Goal: Task Accomplishment & Management: Manage account settings

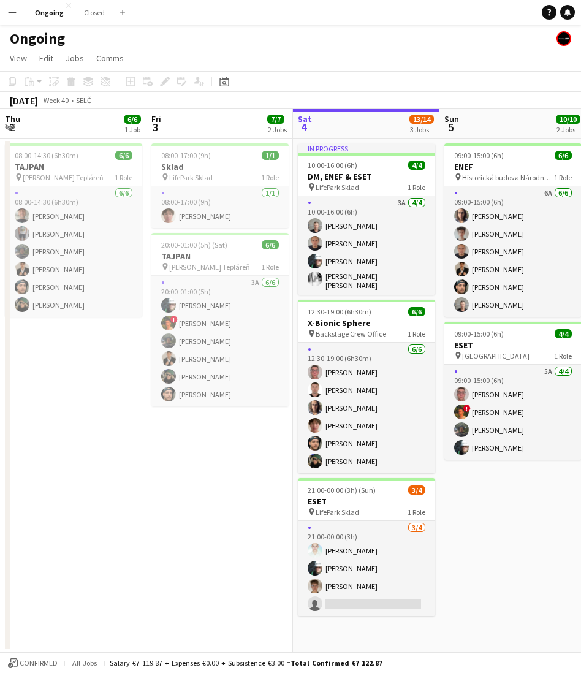
scroll to position [0, 375]
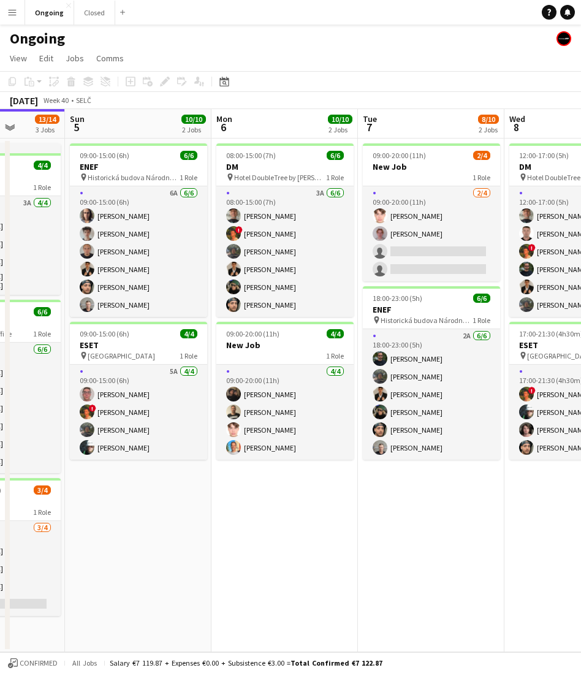
click at [335, 570] on app-date-cell "08:00-15:00 (7h) 6/6 DM pin Hotel DoubleTree by Hilton 1 Role 3A 6/6 08:00-15:0…" at bounding box center [285, 396] width 147 height 514
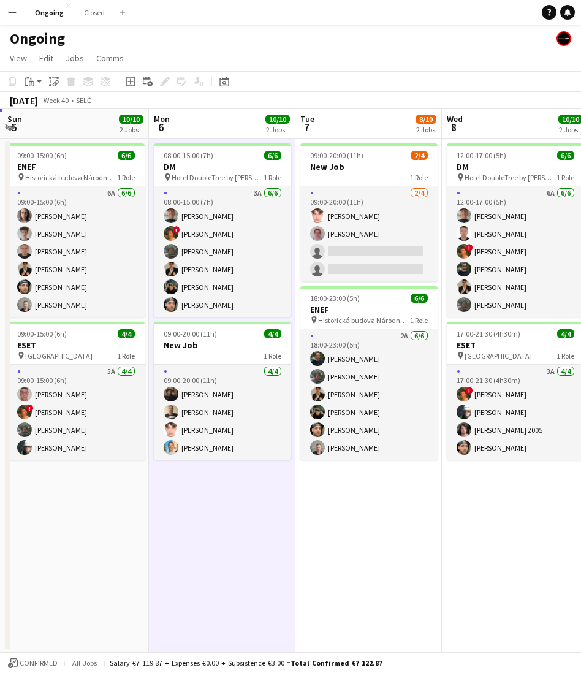
scroll to position [0, 440]
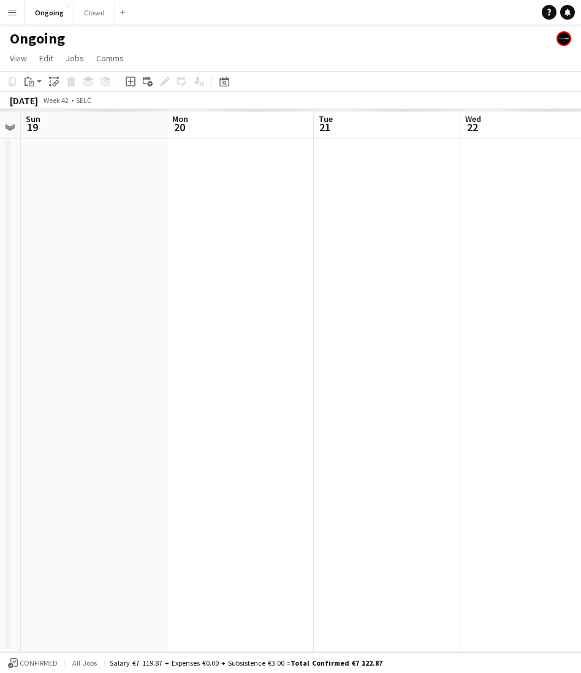
click at [302, 525] on app-date-cell at bounding box center [240, 396] width 147 height 514
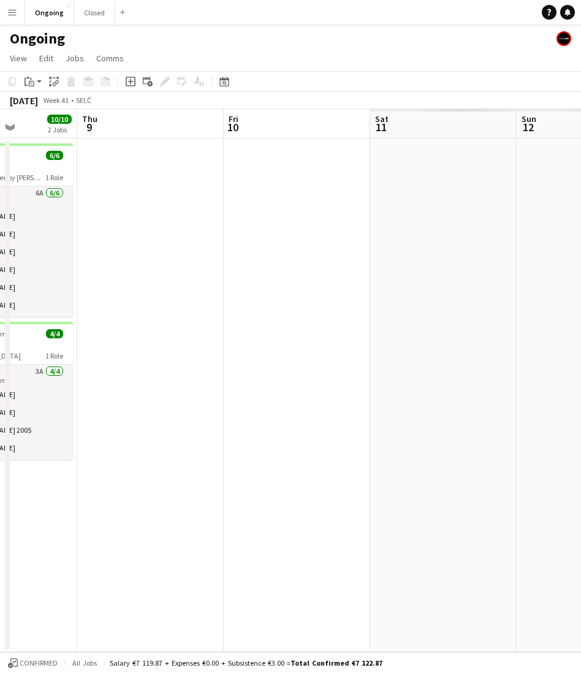
scroll to position [0, 449]
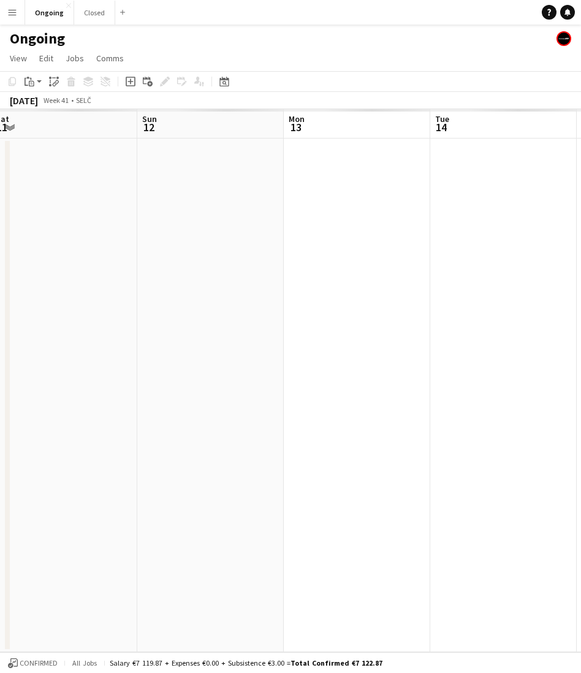
click at [359, 318] on app-date-cell at bounding box center [357, 396] width 147 height 514
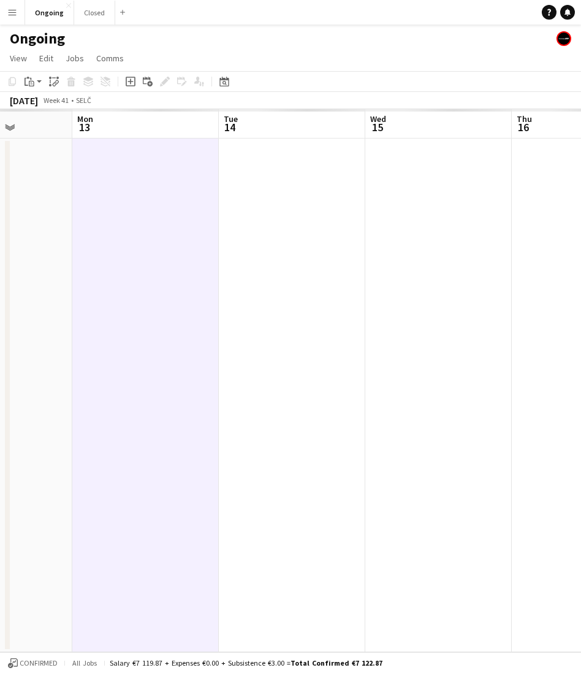
scroll to position [0, 340]
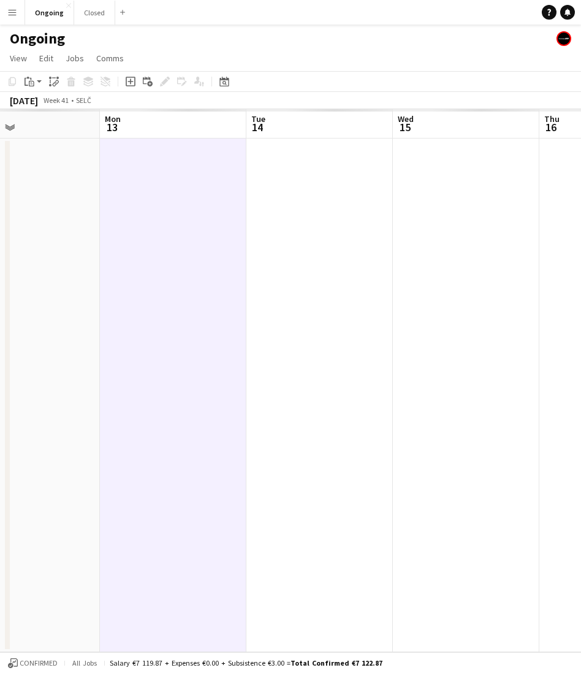
click at [301, 318] on app-date-cell at bounding box center [320, 396] width 147 height 514
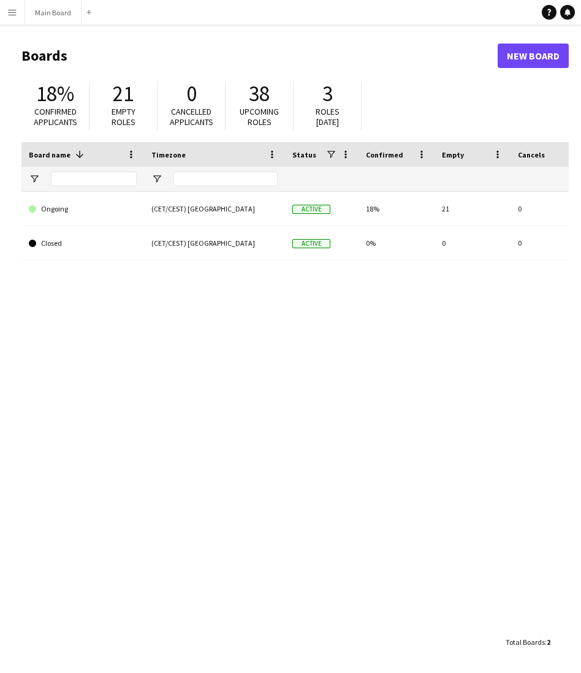
click at [10, 13] on app-icon "Menu" at bounding box center [12, 12] width 10 height 10
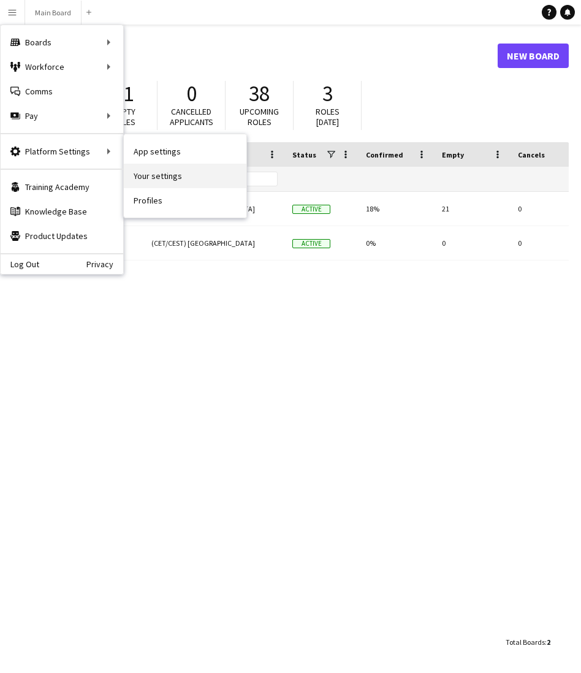
click at [165, 170] on link "Your settings" at bounding box center [185, 176] width 123 height 25
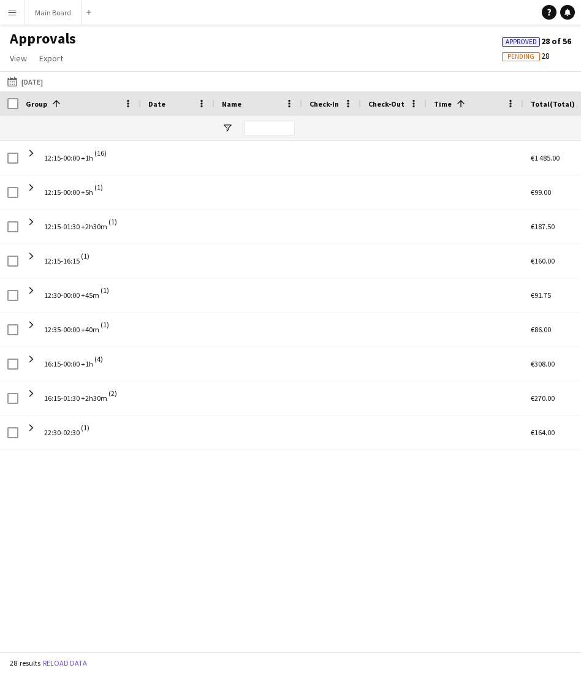
click at [13, 11] on app-icon "Menu" at bounding box center [12, 12] width 10 height 10
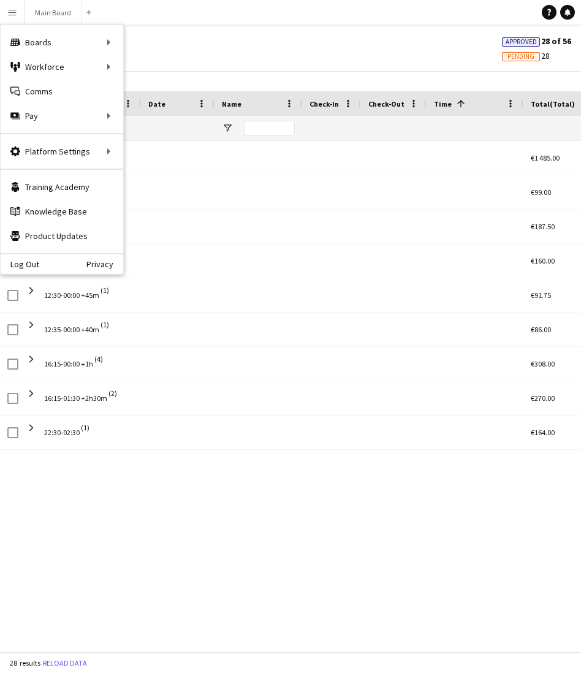
click at [45, 262] on div "Log Out Privacy" at bounding box center [62, 263] width 123 height 21
click at [17, 262] on link "Log Out" at bounding box center [20, 264] width 39 height 10
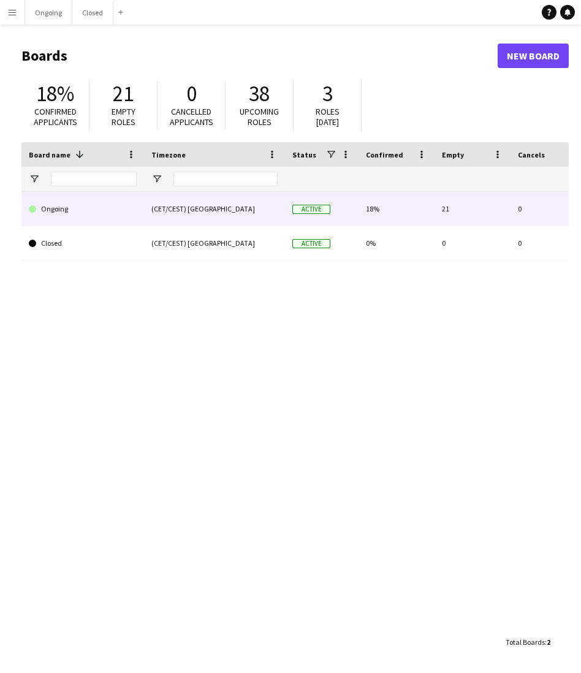
click at [86, 205] on link "Ongoing" at bounding box center [83, 209] width 108 height 34
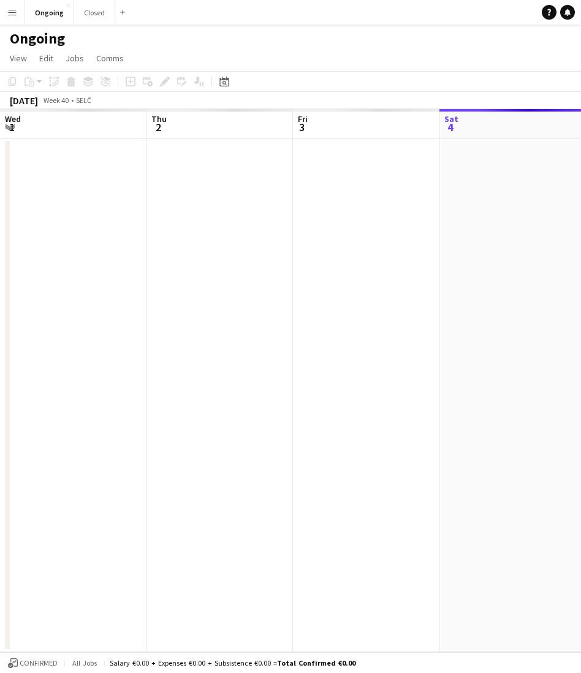
scroll to position [0, 293]
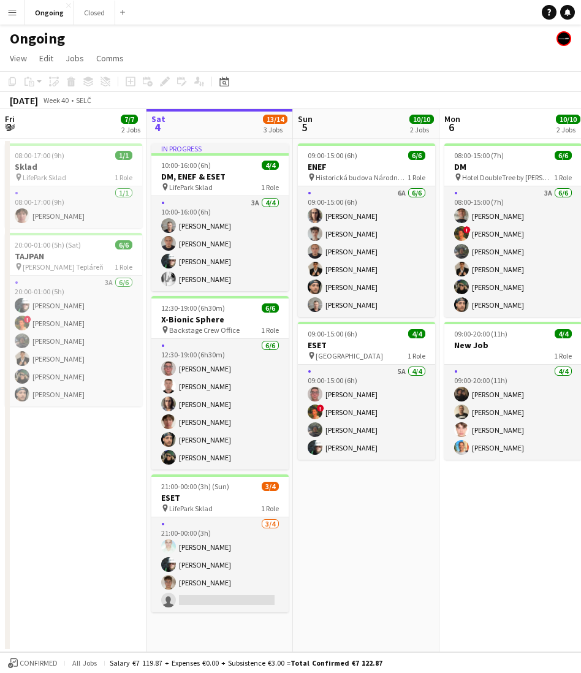
click at [15, 13] on app-icon "Menu" at bounding box center [12, 12] width 10 height 10
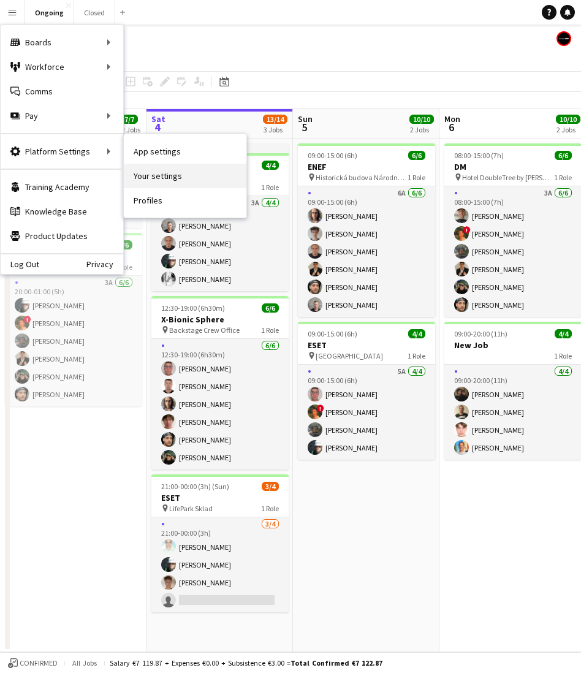
click at [148, 175] on link "Your settings" at bounding box center [185, 176] width 123 height 25
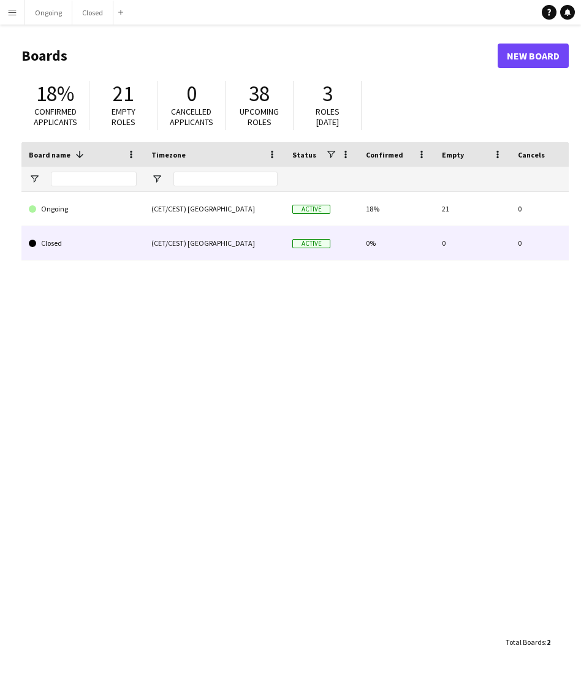
click at [128, 220] on link "Ongoing" at bounding box center [83, 209] width 108 height 34
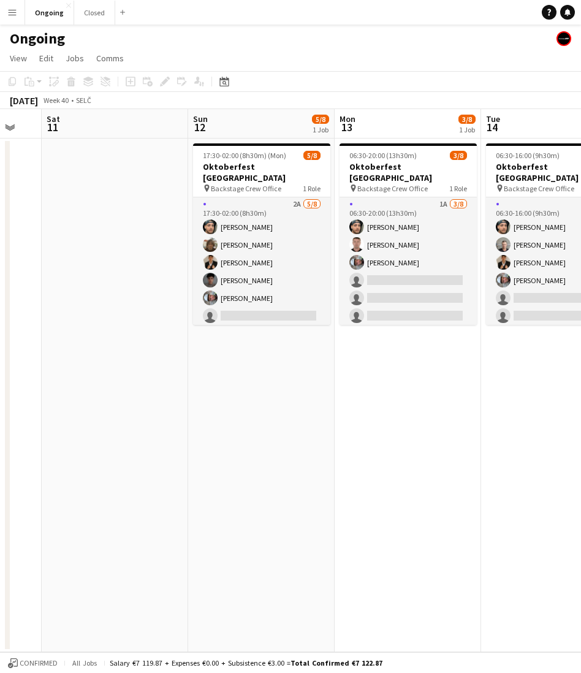
scroll to position [0, 410]
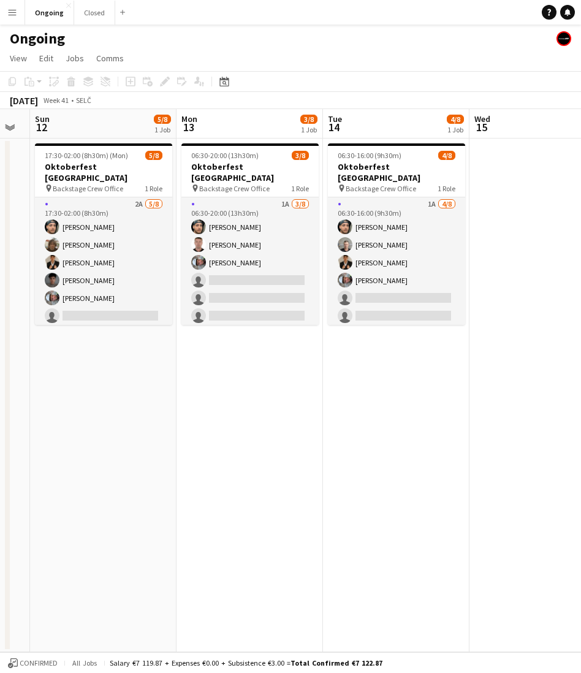
click at [375, 512] on app-date-cell "06:30-16:00 (9h30m) 4/8 Oktoberfest [GEOGRAPHIC_DATA] pin Backstage Crew Office…" at bounding box center [396, 396] width 147 height 514
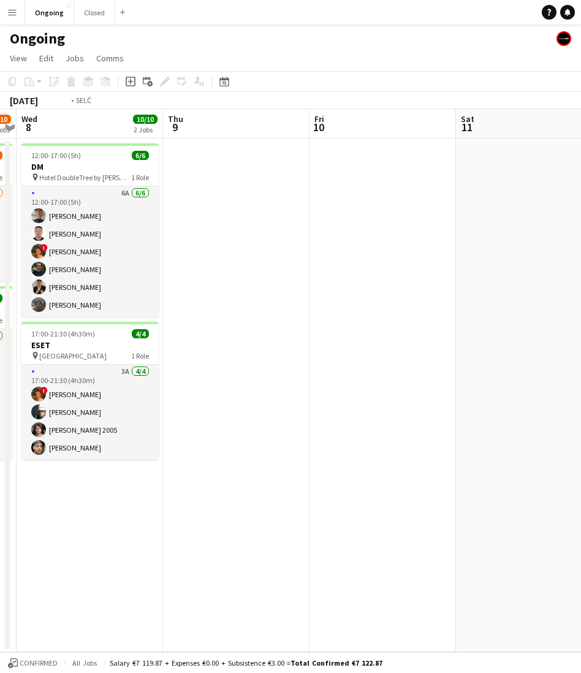
scroll to position [0, 327]
